Goal: Navigation & Orientation: Find specific page/section

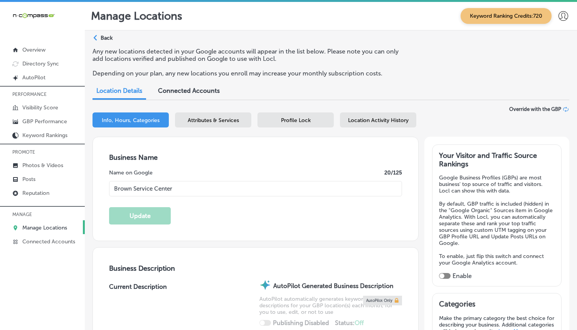
select select "US"
click at [49, 183] on link "Posts" at bounding box center [42, 179] width 85 height 14
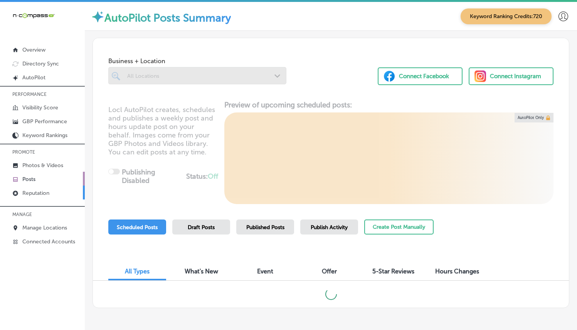
click at [45, 192] on p "Reputation" at bounding box center [35, 193] width 27 height 7
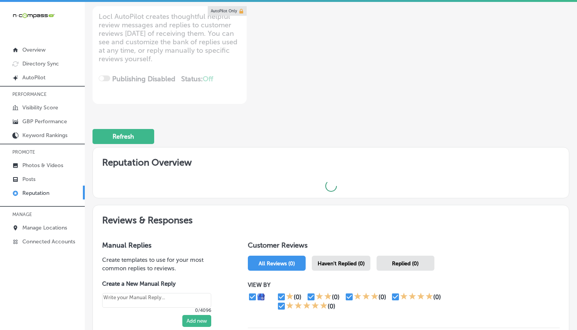
scroll to position [200, 0]
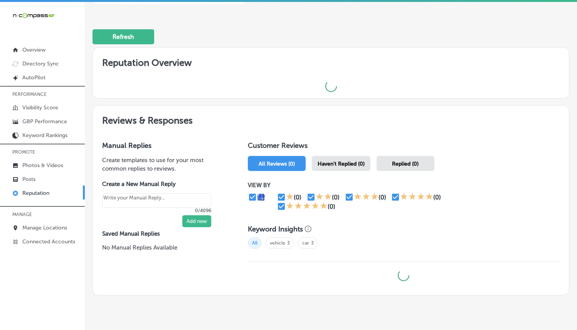
type textarea "x"
